Goal: Task Accomplishment & Management: Complete application form

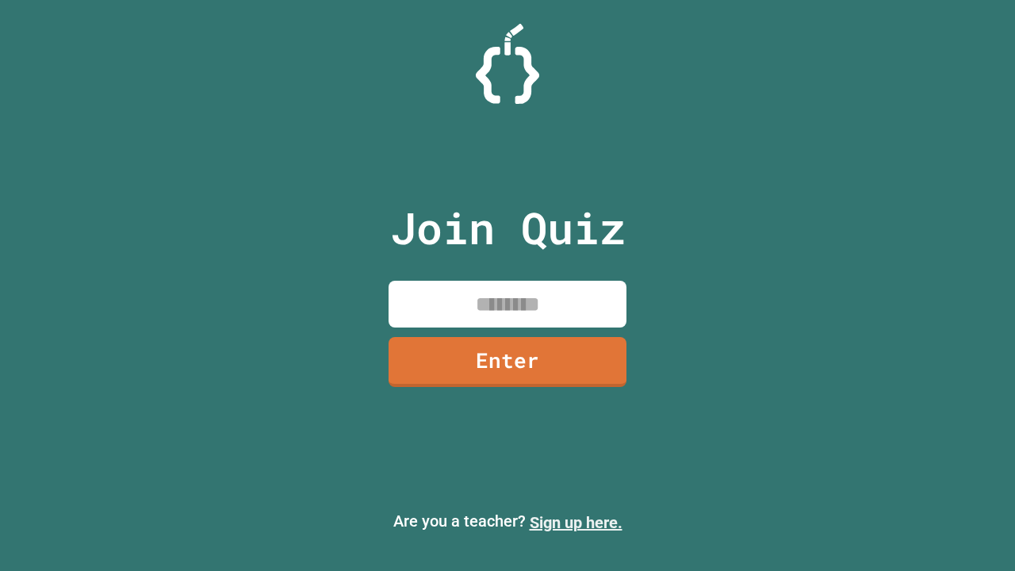
click at [576, 523] on link "Sign up here." at bounding box center [576, 522] width 93 height 19
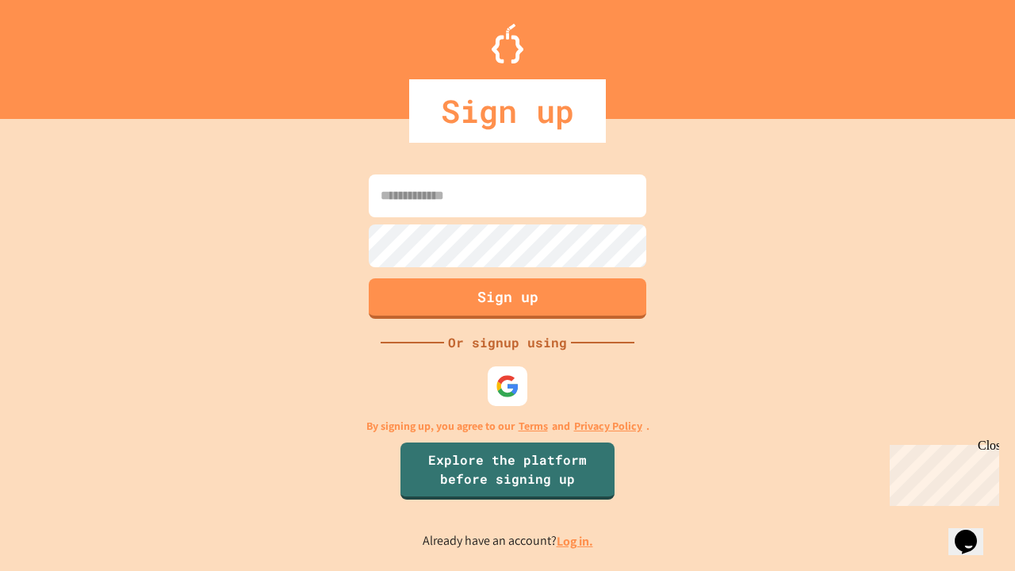
click at [576, 541] on link "Log in." at bounding box center [575, 541] width 36 height 17
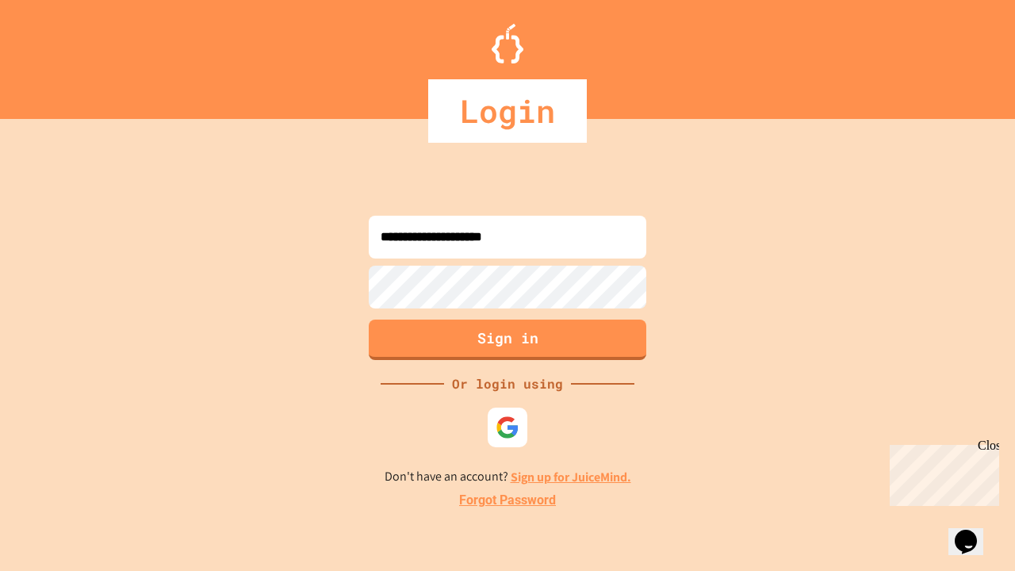
type input "**********"
